Goal: Information Seeking & Learning: Learn about a topic

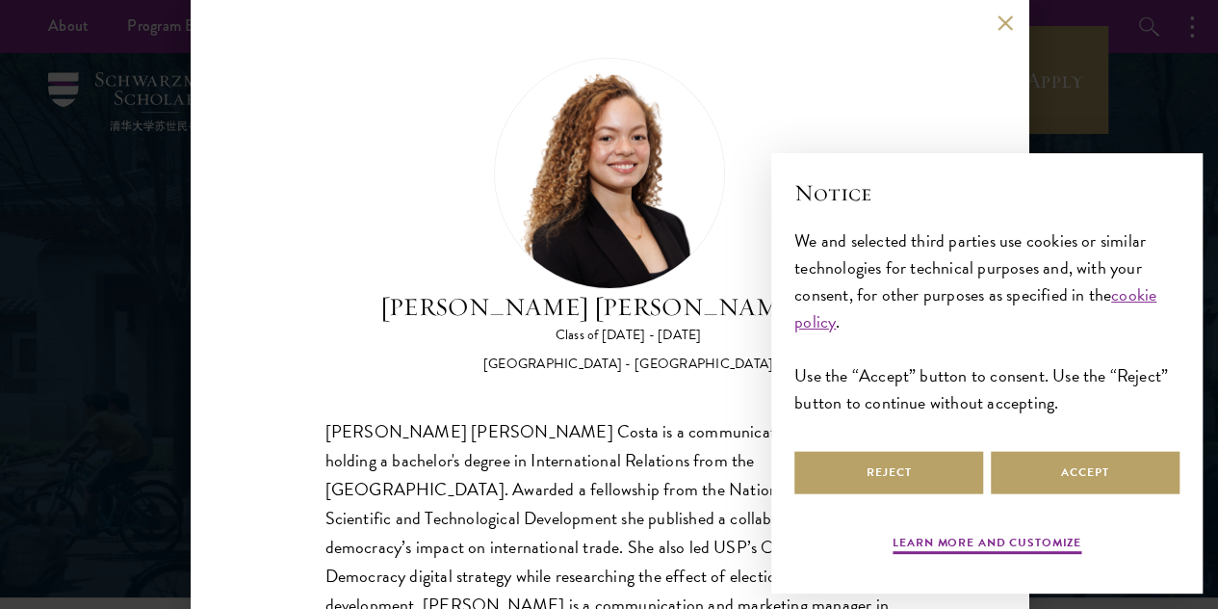
click at [1004, 22] on button at bounding box center [1006, 22] width 16 height 16
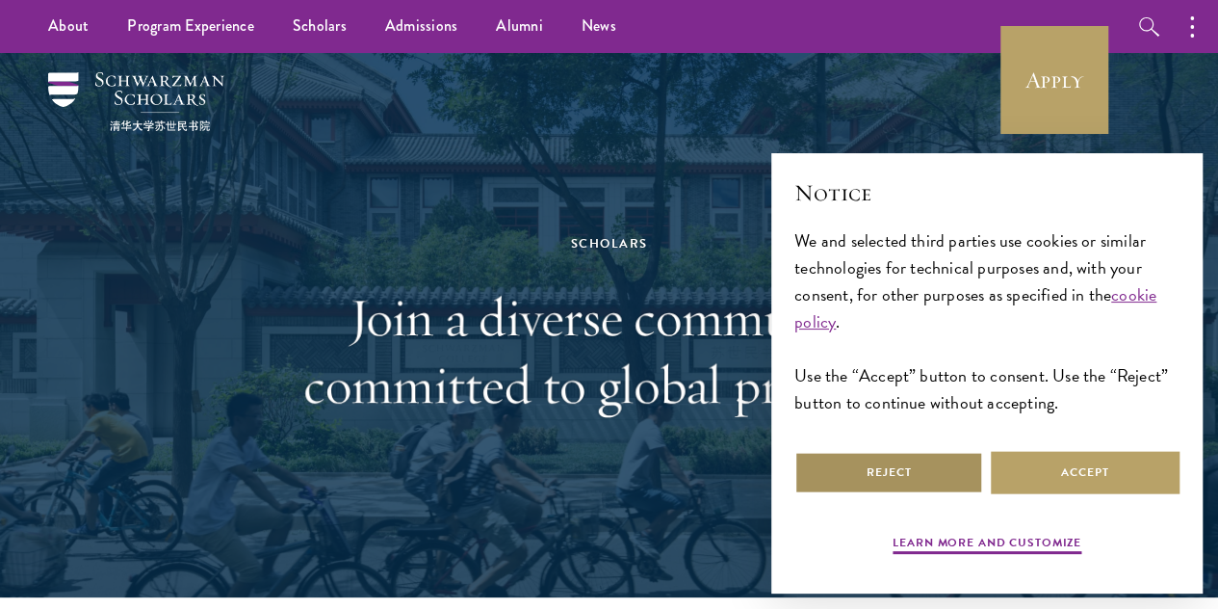
click at [919, 454] on button "Reject" at bounding box center [889, 472] width 189 height 43
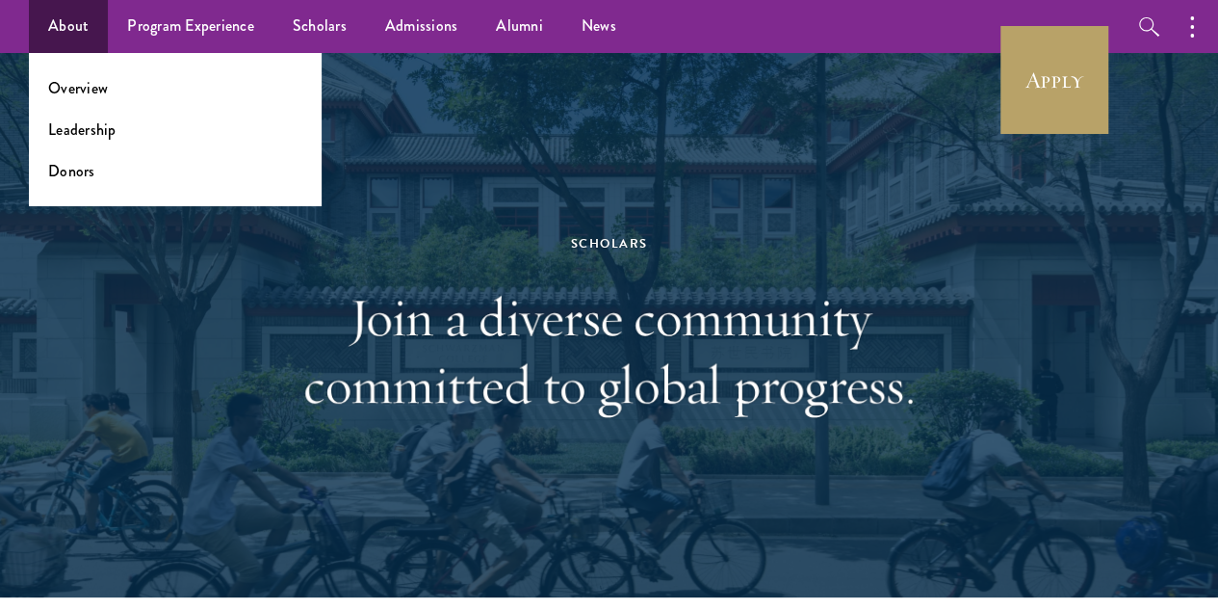
click at [87, 99] on ul "Overview Leadership Donors" at bounding box center [175, 129] width 293 height 153
click at [89, 98] on link "Overview" at bounding box center [78, 88] width 60 height 22
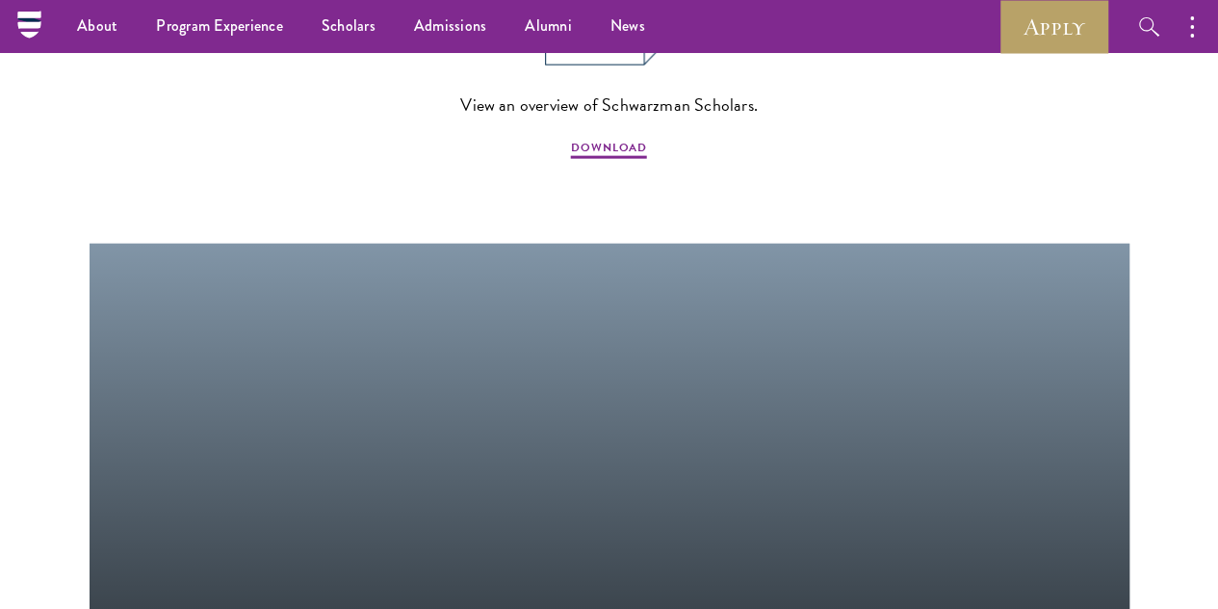
scroll to position [2119, 0]
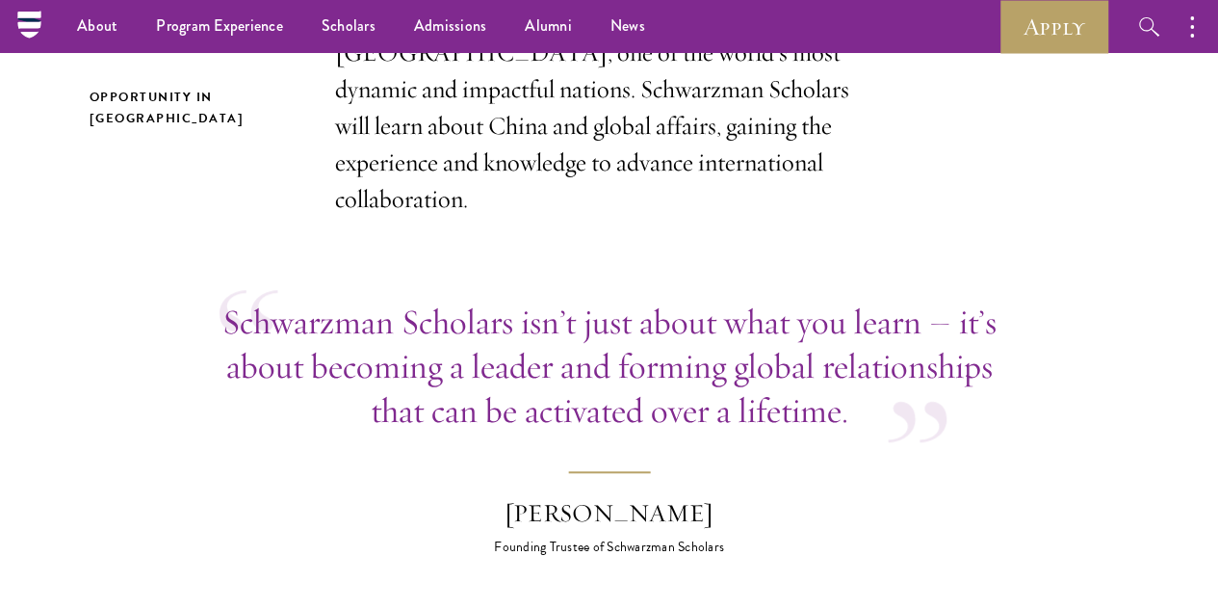
scroll to position [596, 0]
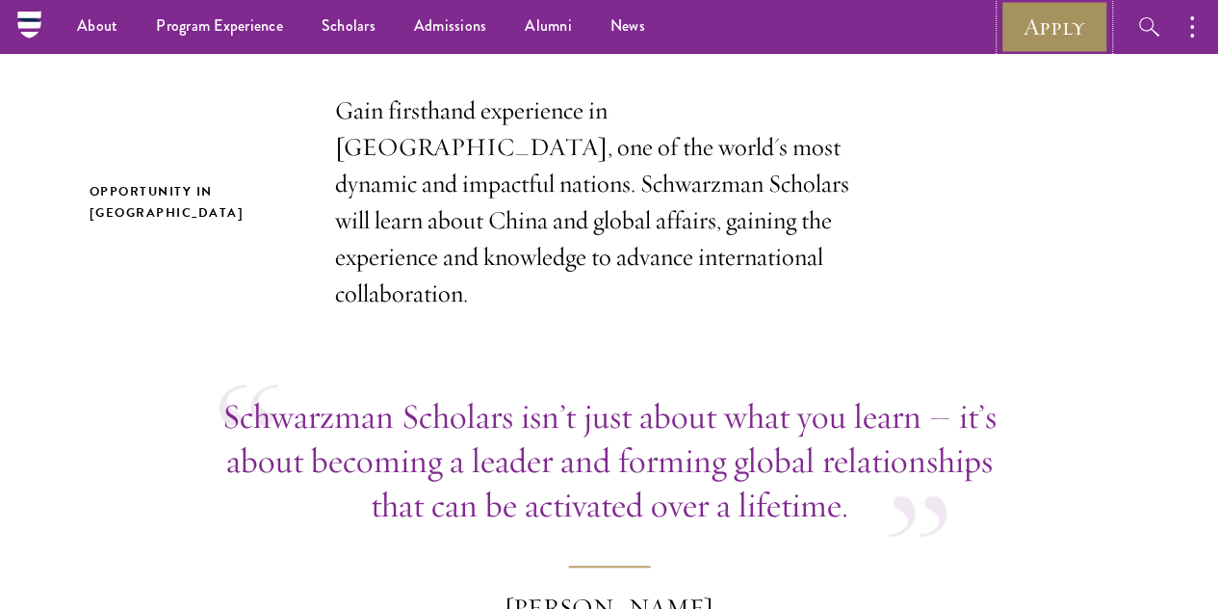
click at [1081, 43] on link "Apply" at bounding box center [1055, 26] width 108 height 53
